Goal: Information Seeking & Learning: Learn about a topic

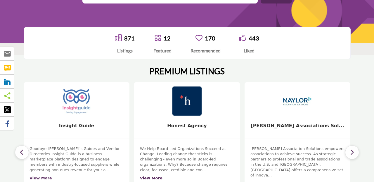
scroll to position [34, 0]
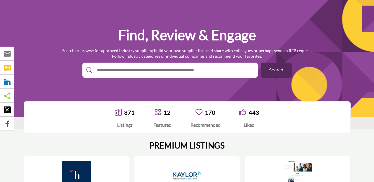
click at [164, 69] on input "text" at bounding box center [163, 70] width 139 height 9
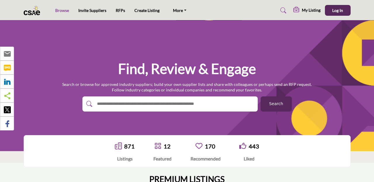
click at [64, 12] on link "Browse" at bounding box center [62, 10] width 14 height 5
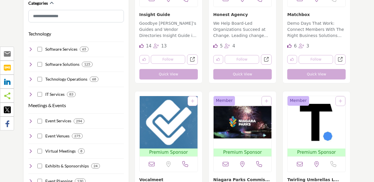
scroll to position [299, 0]
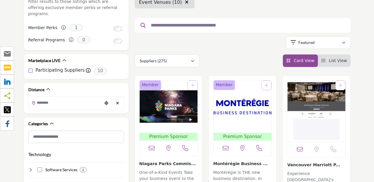
scroll to position [95, 0]
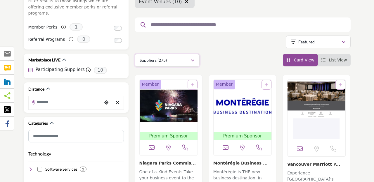
click at [179, 61] on div "Suppliers (275)" at bounding box center [165, 60] width 51 height 7
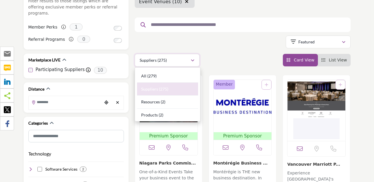
click at [179, 61] on div "Suppliers (275)" at bounding box center [165, 60] width 51 height 7
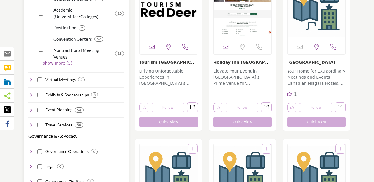
scroll to position [302, 0]
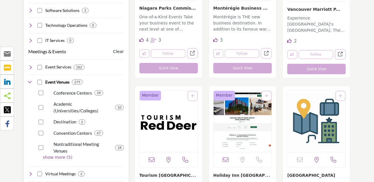
scroll to position [269, 0]
drag, startPoint x: 64, startPoint y: 154, endPoint x: 55, endPoint y: 152, distance: 9.2
click at [55, 152] on div "Meetings & Events Clear Event Services 182 0 0 0 2 0 show more (16) 3" at bounding box center [75, 133] width 95 height 177
click at [55, 154] on p "show more (5)" at bounding box center [83, 157] width 81 height 6
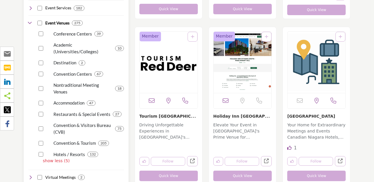
scroll to position [331, 0]
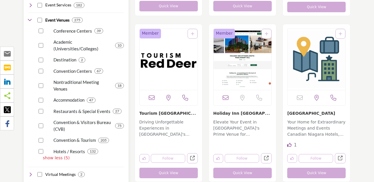
click at [38, 94] on div "Accommodation 47" at bounding box center [79, 98] width 87 height 11
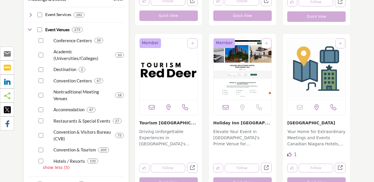
scroll to position [322, 0]
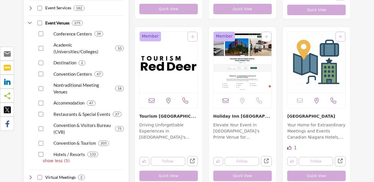
scroll to position [328, 0]
click at [40, 125] on div "Convention & Visitors Bureau (CVB) 75" at bounding box center [79, 127] width 87 height 18
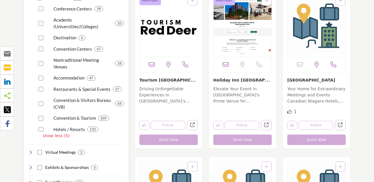
scroll to position [354, 0]
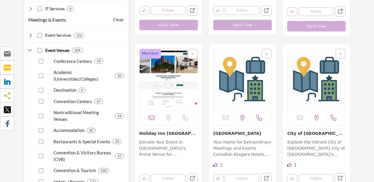
scroll to position [383, 0]
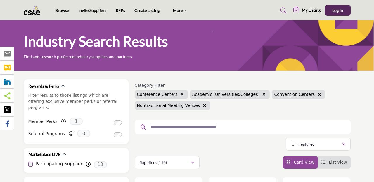
click at [173, 130] on input "text" at bounding box center [240, 127] width 185 height 8
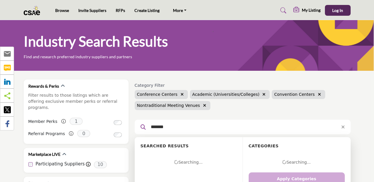
type input "*******"
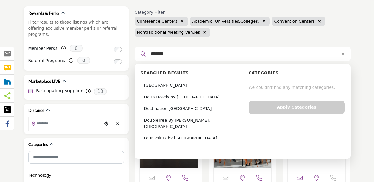
scroll to position [74, 0]
click at [223, 59] on div "*******" at bounding box center [243, 53] width 216 height 15
click at [249, 26] on div "Conference Centers Academic (Universities/Colleges) Convention Centers Nontradi…" at bounding box center [243, 27] width 216 height 20
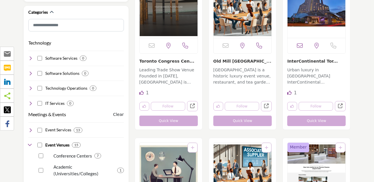
scroll to position [206, 0]
click at [165, 122] on button "Quick View" at bounding box center [168, 121] width 58 height 11
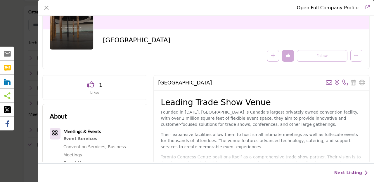
scroll to position [62, 0]
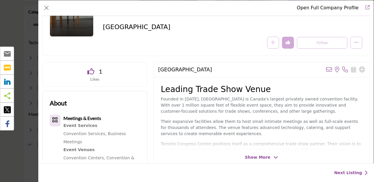
click at [256, 160] on span "Show More" at bounding box center [257, 158] width 25 height 6
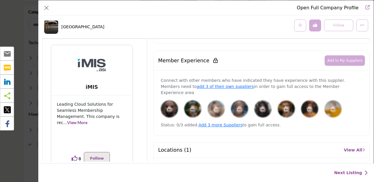
scroll to position [355, 0]
